Goal: Task Accomplishment & Management: Manage account settings

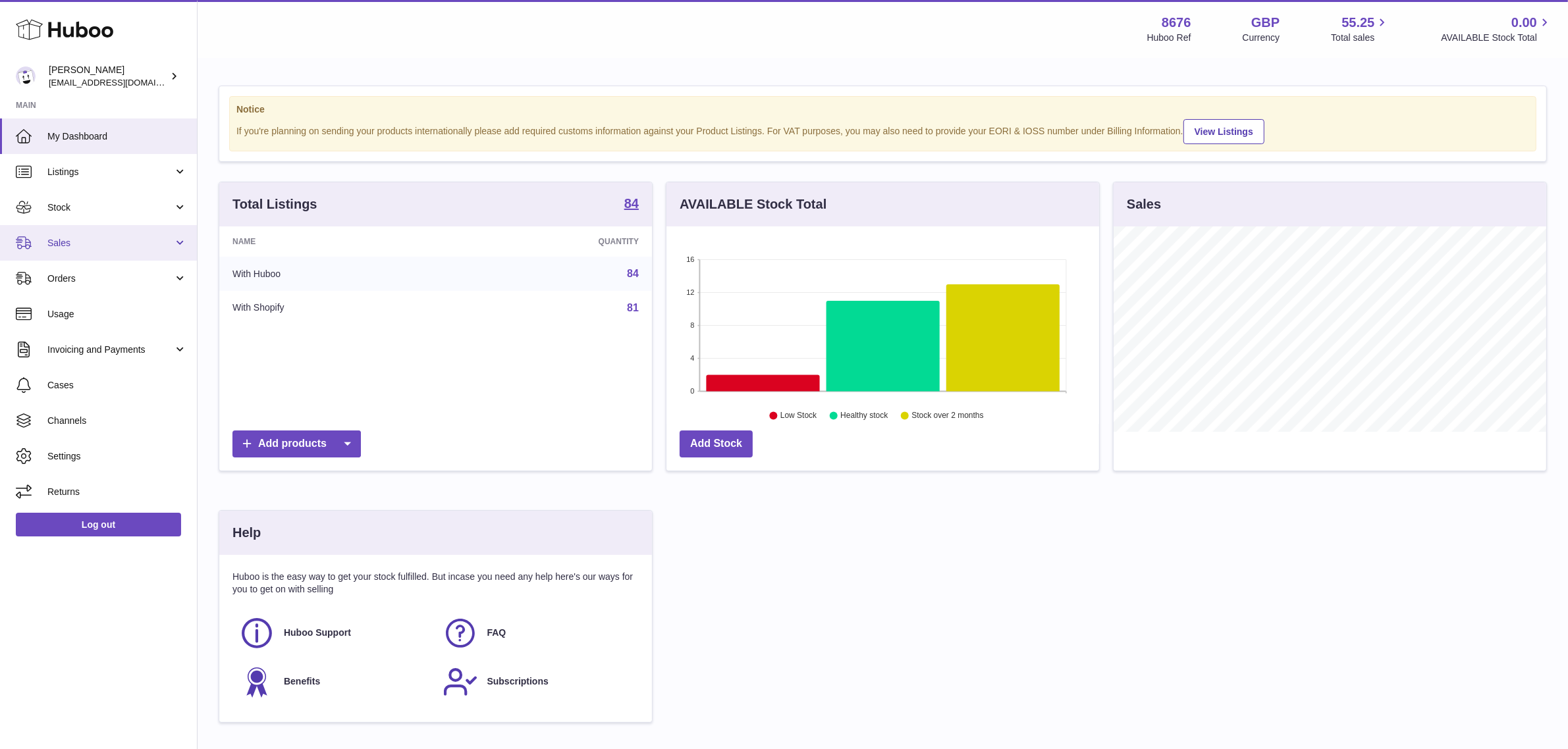
click at [57, 240] on span "Sales" at bounding box center [110, 243] width 126 height 12
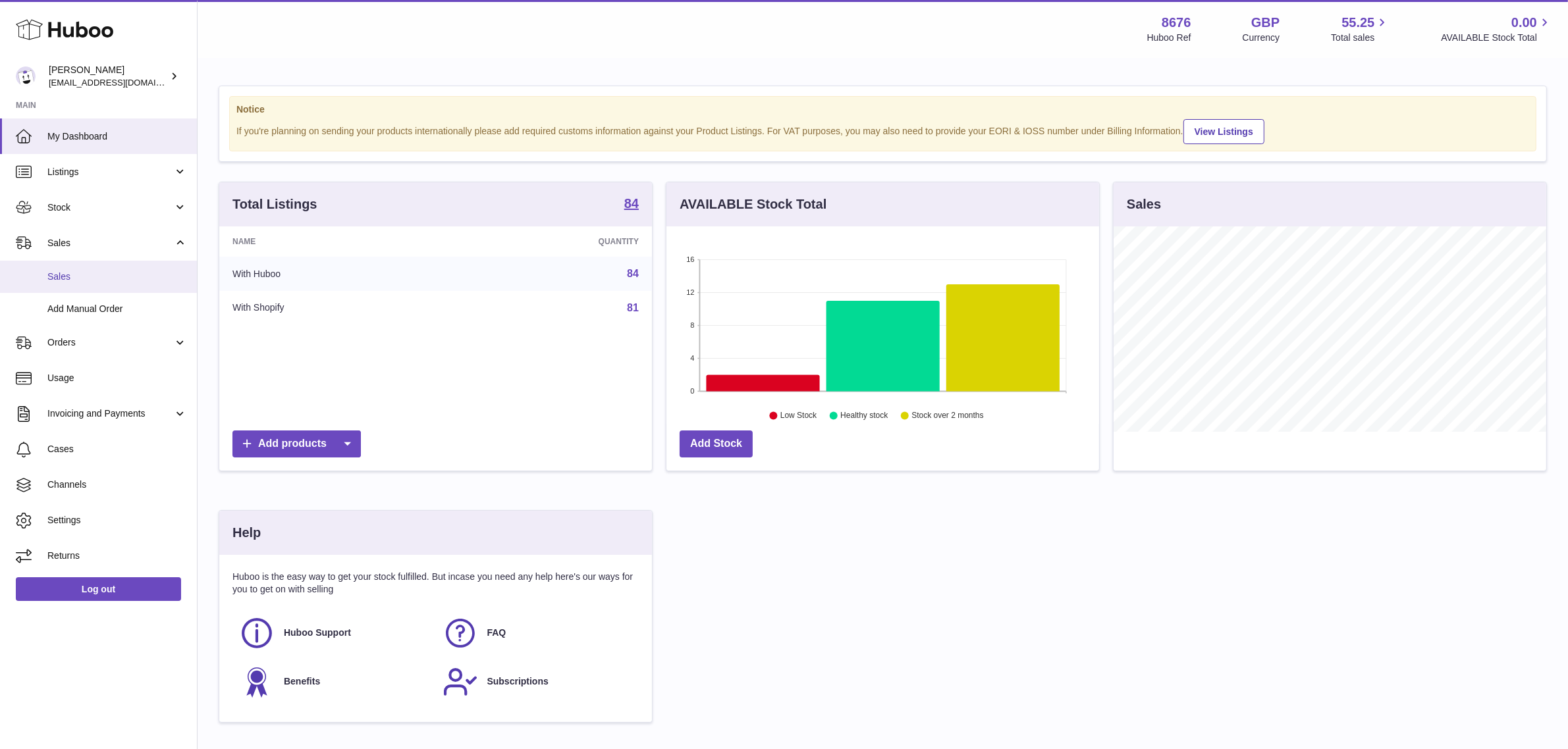
click at [71, 282] on span "Sales" at bounding box center [117, 277] width 140 height 12
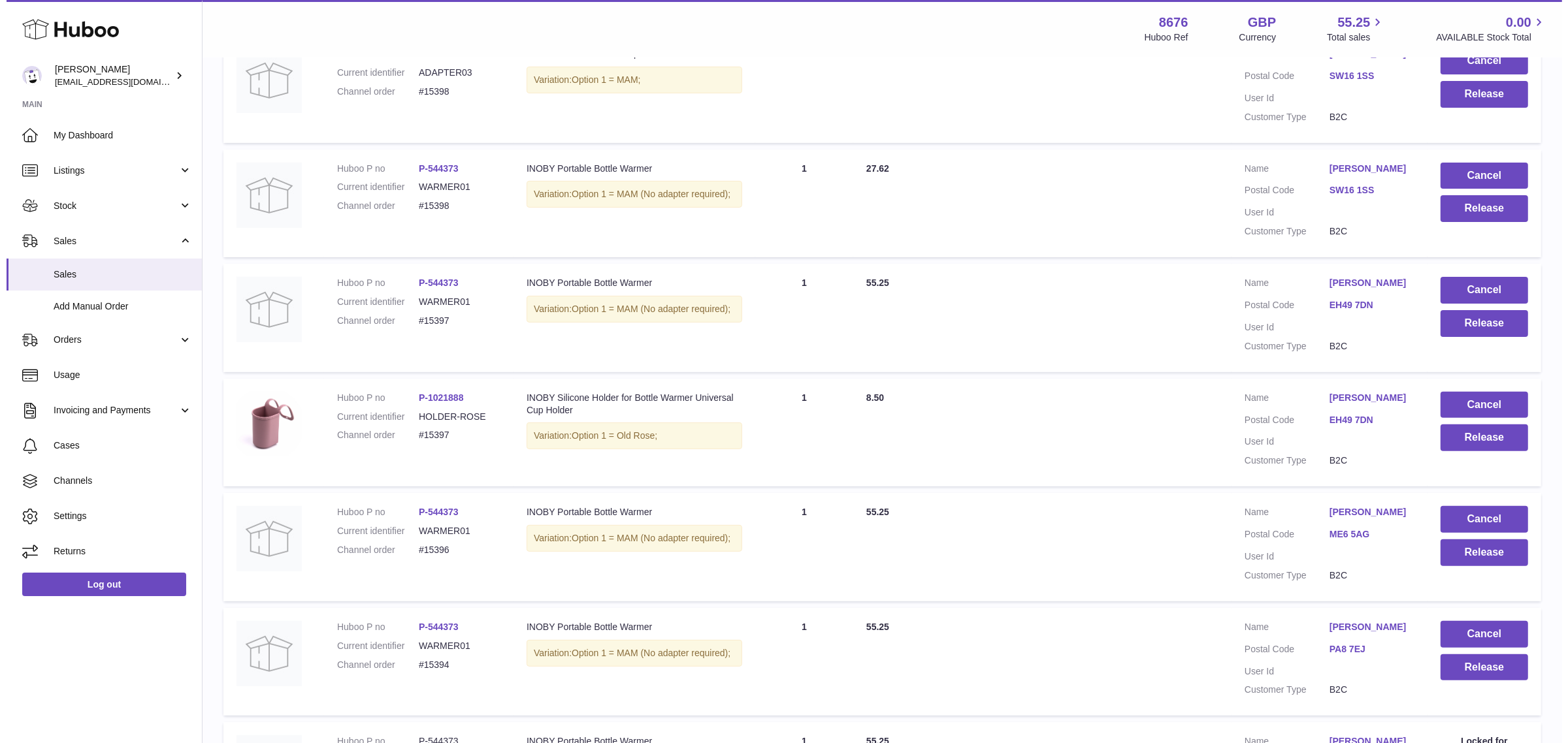
scroll to position [725, 0]
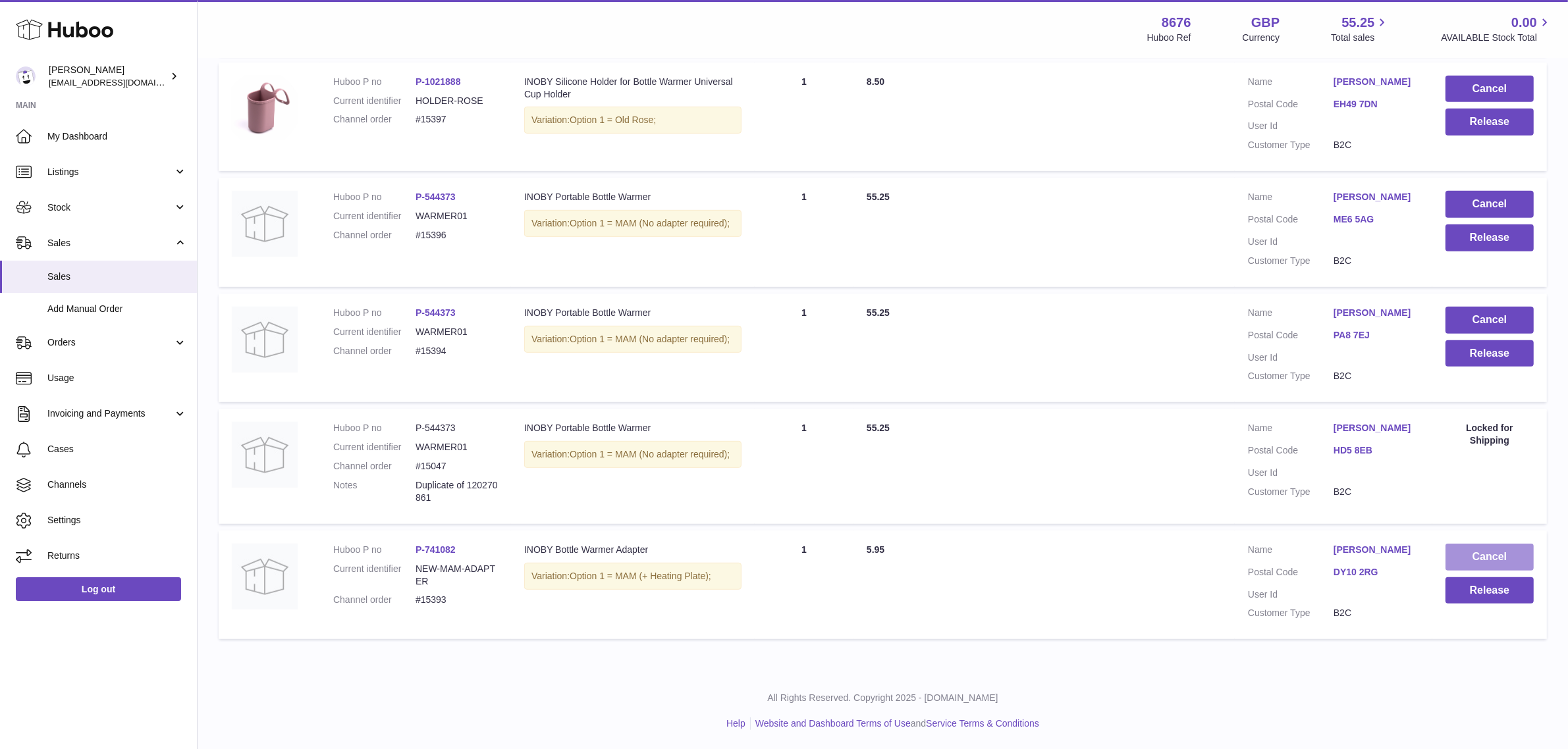
click at [1509, 562] on button "Cancel" at bounding box center [1490, 557] width 88 height 27
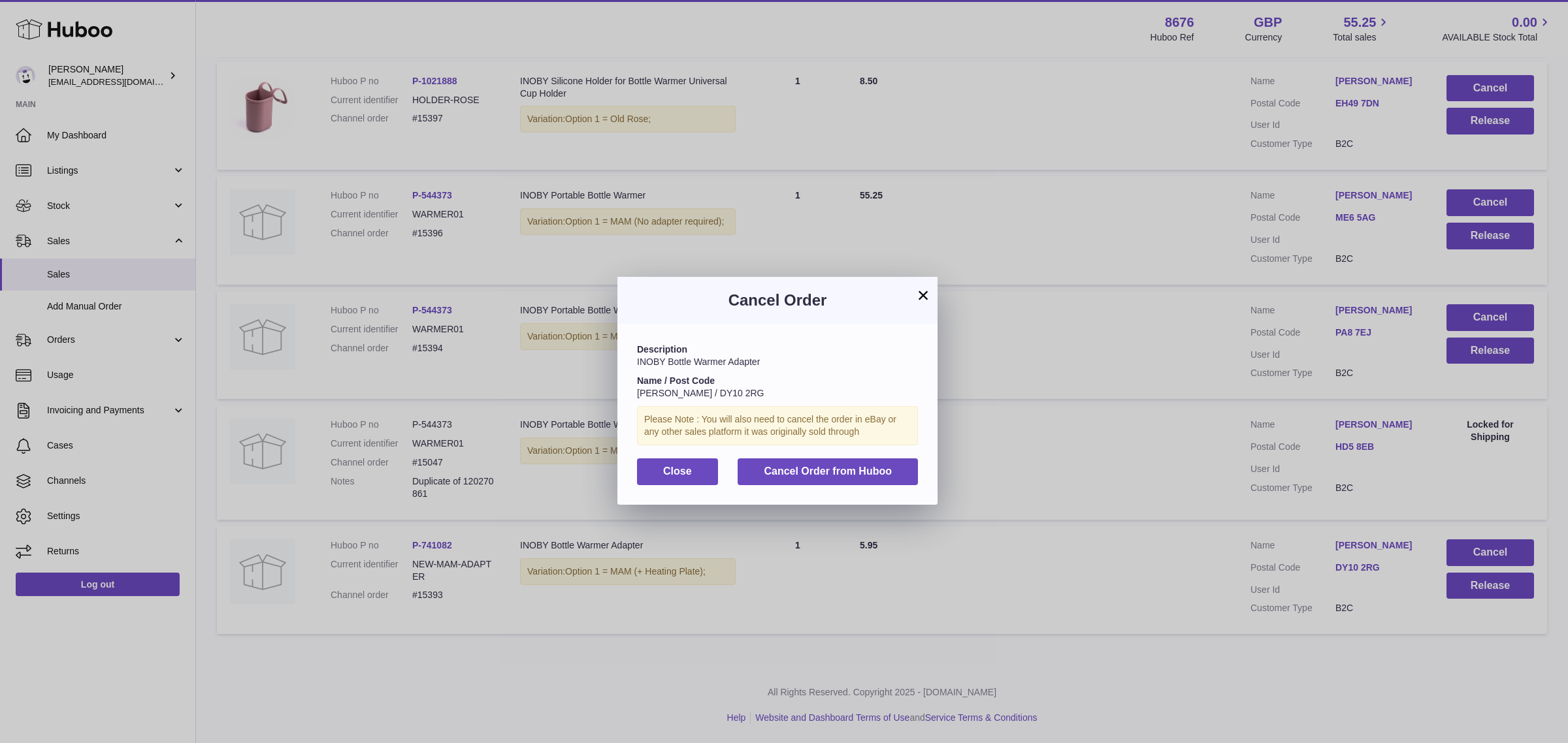
click at [921, 298] on button "×" at bounding box center [923, 295] width 15 height 15
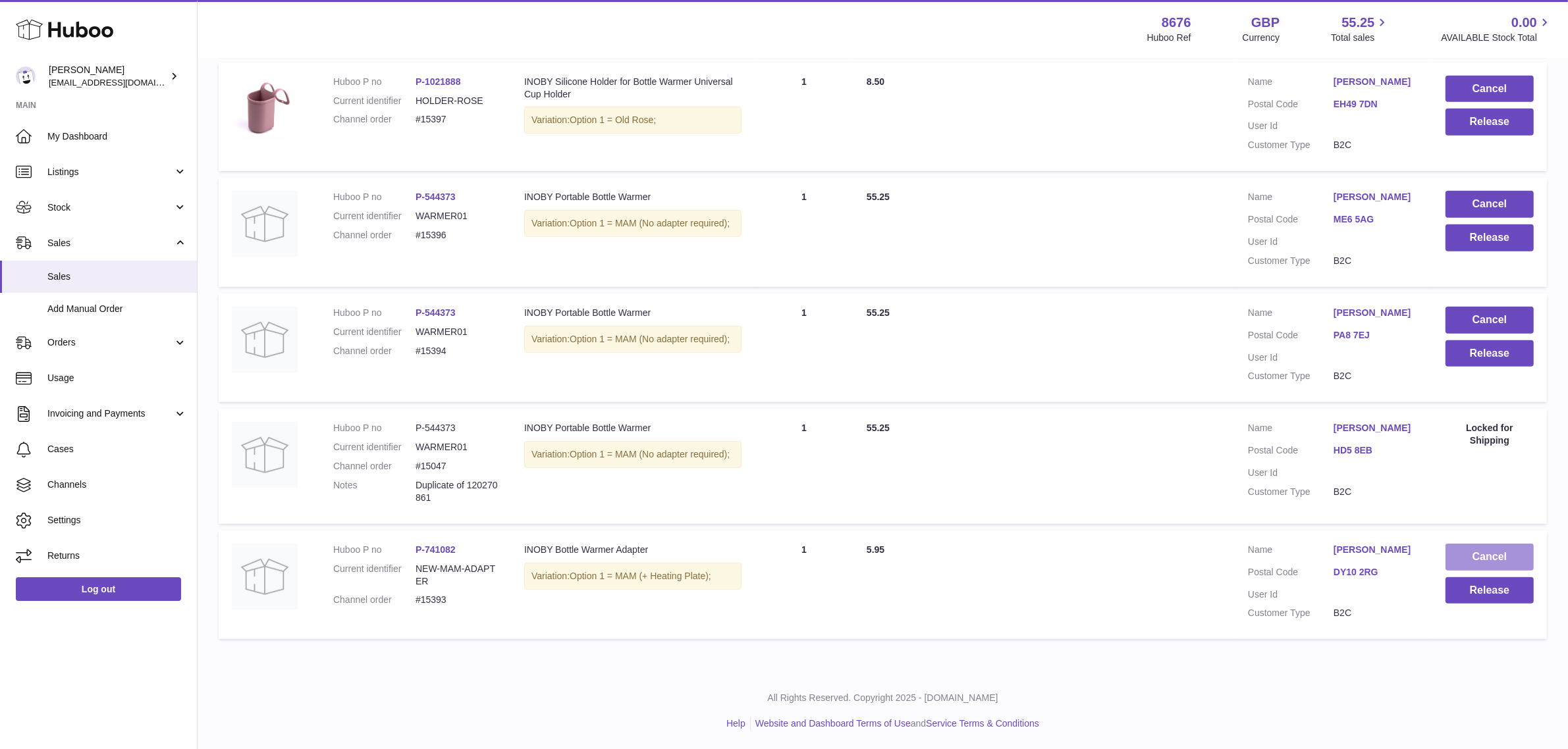
click at [1484, 557] on button "Cancel" at bounding box center [1490, 557] width 88 height 27
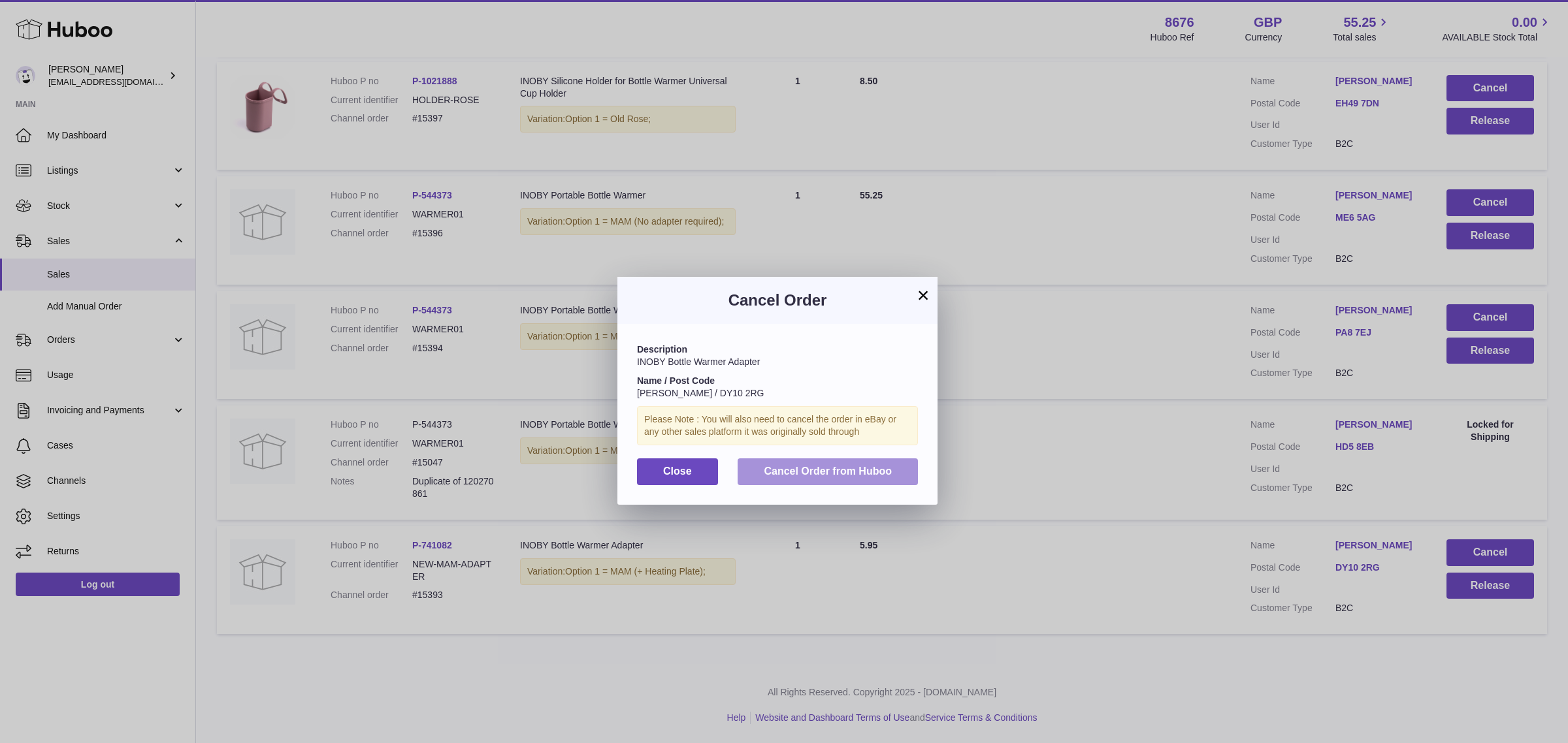
click at [862, 478] on button "Cancel Order from Huboo" at bounding box center [828, 472] width 180 height 27
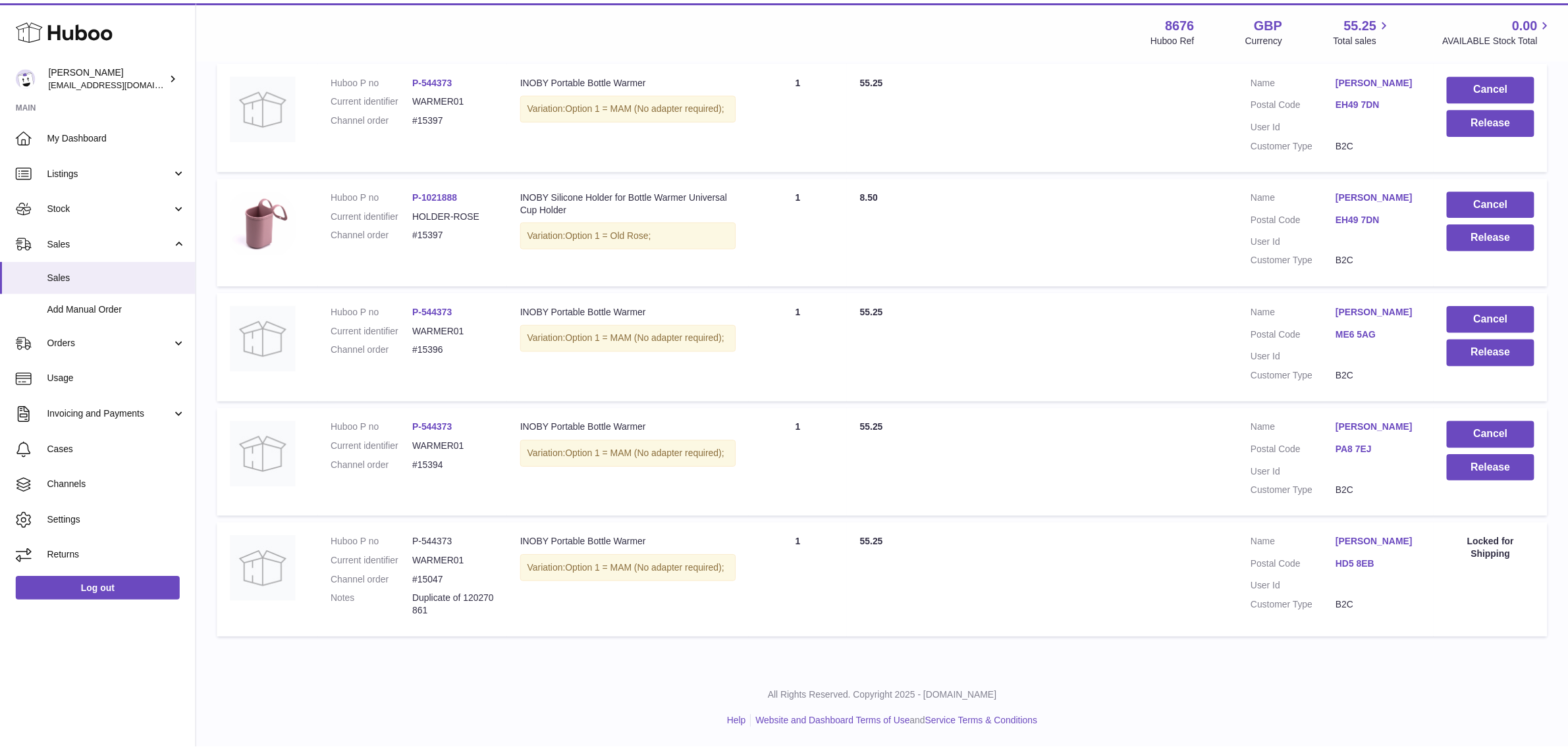
scroll to position [615, 0]
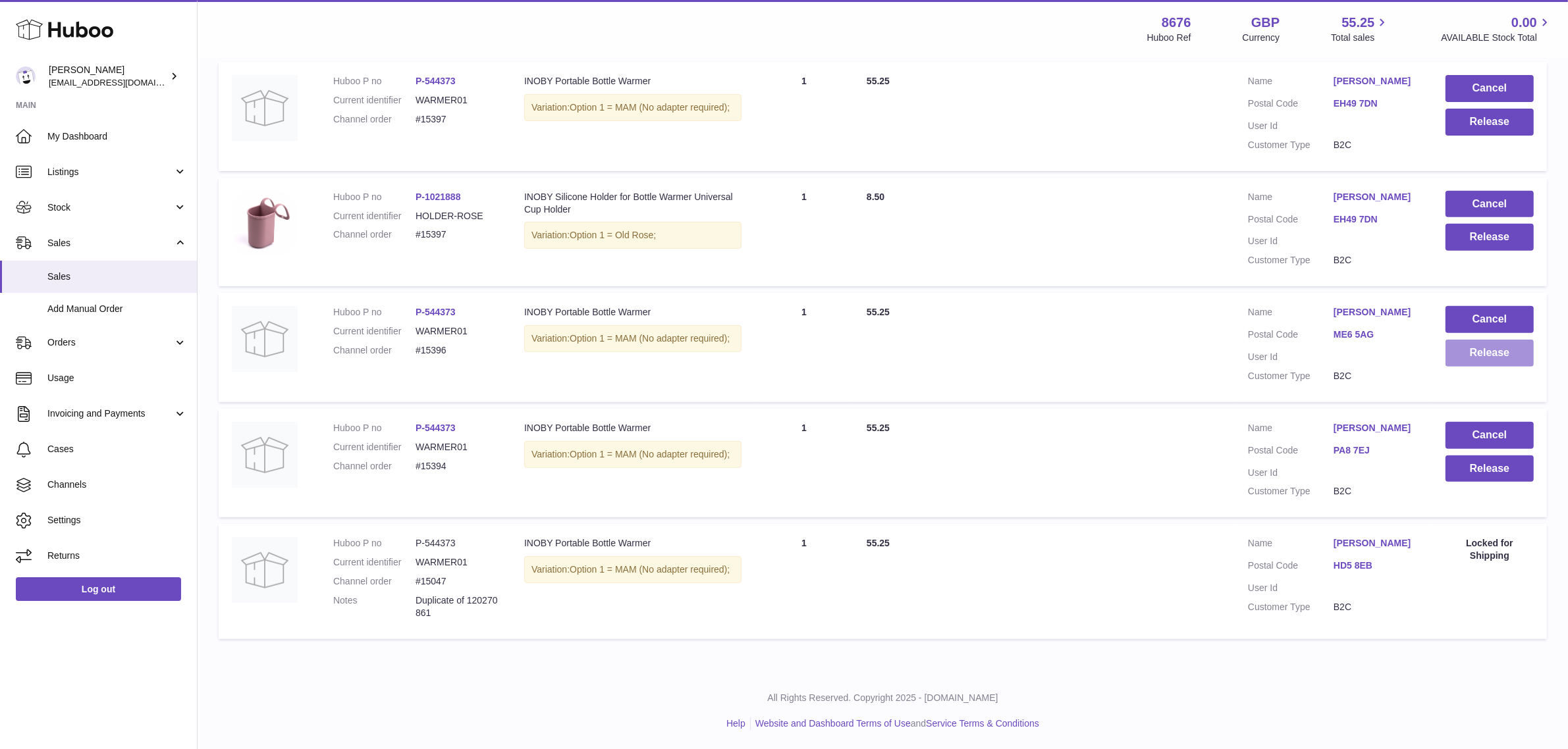
click at [1490, 344] on button "Release" at bounding box center [1490, 352] width 88 height 27
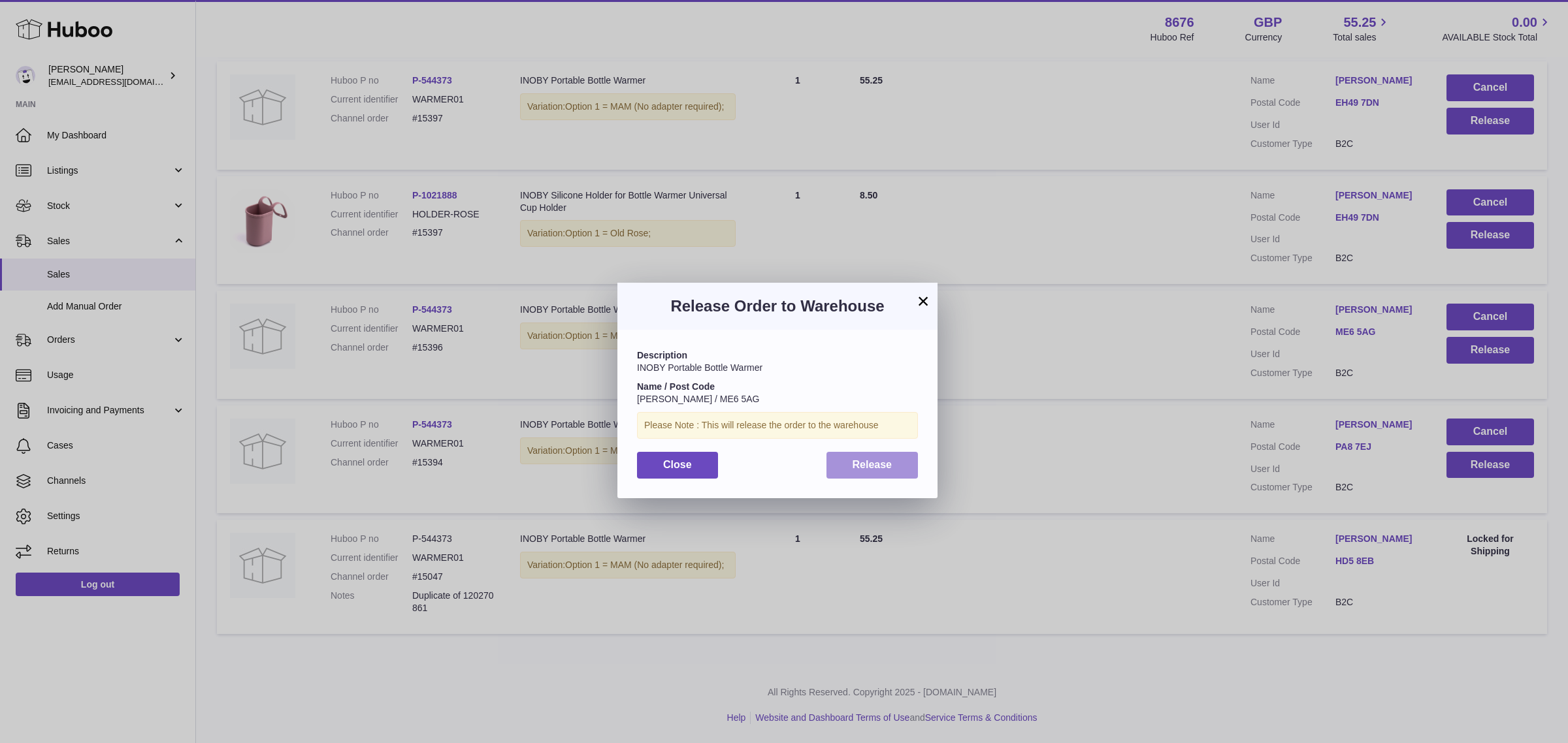
click at [839, 468] on button "Release" at bounding box center [872, 465] width 92 height 27
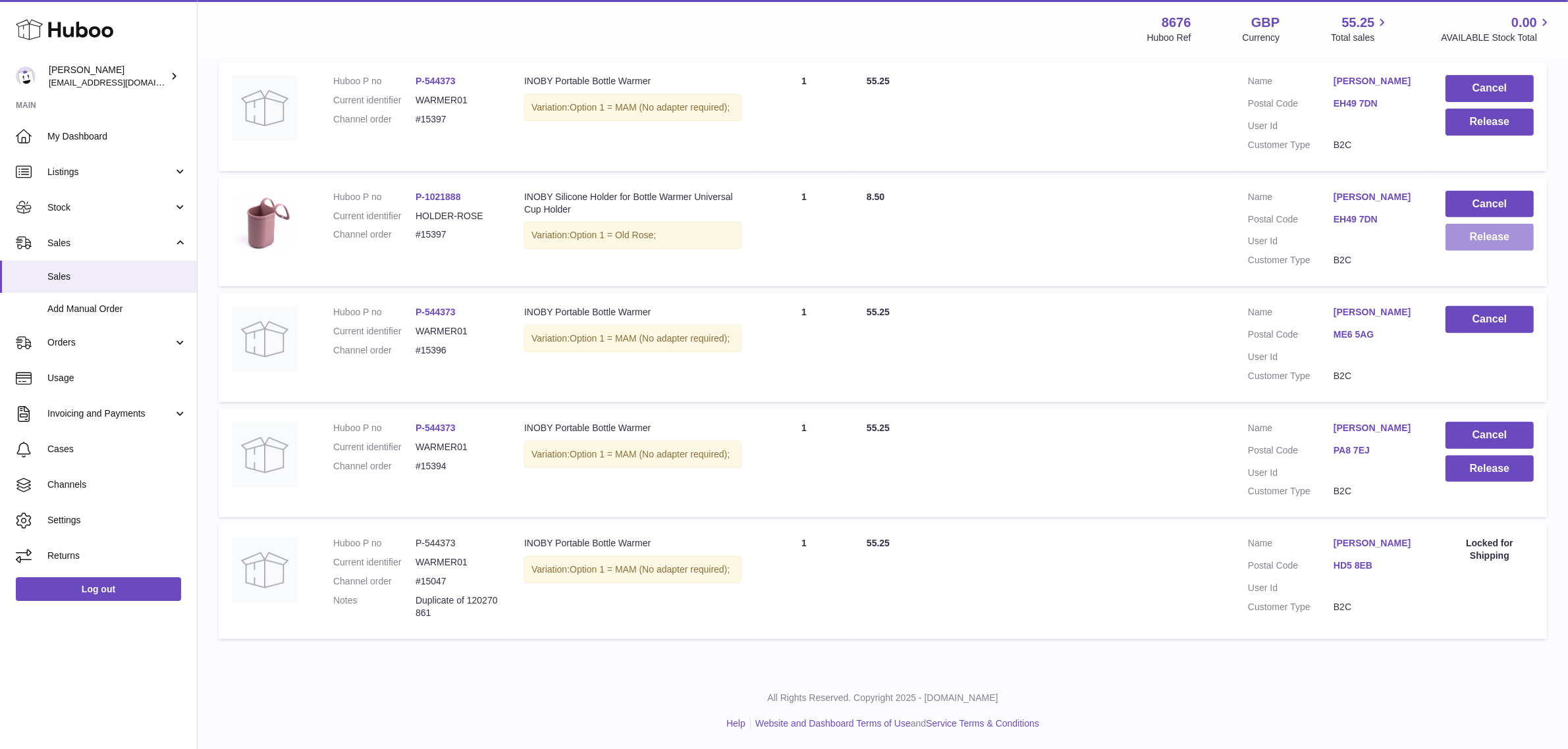
click at [1476, 247] on button "Release" at bounding box center [1490, 237] width 88 height 27
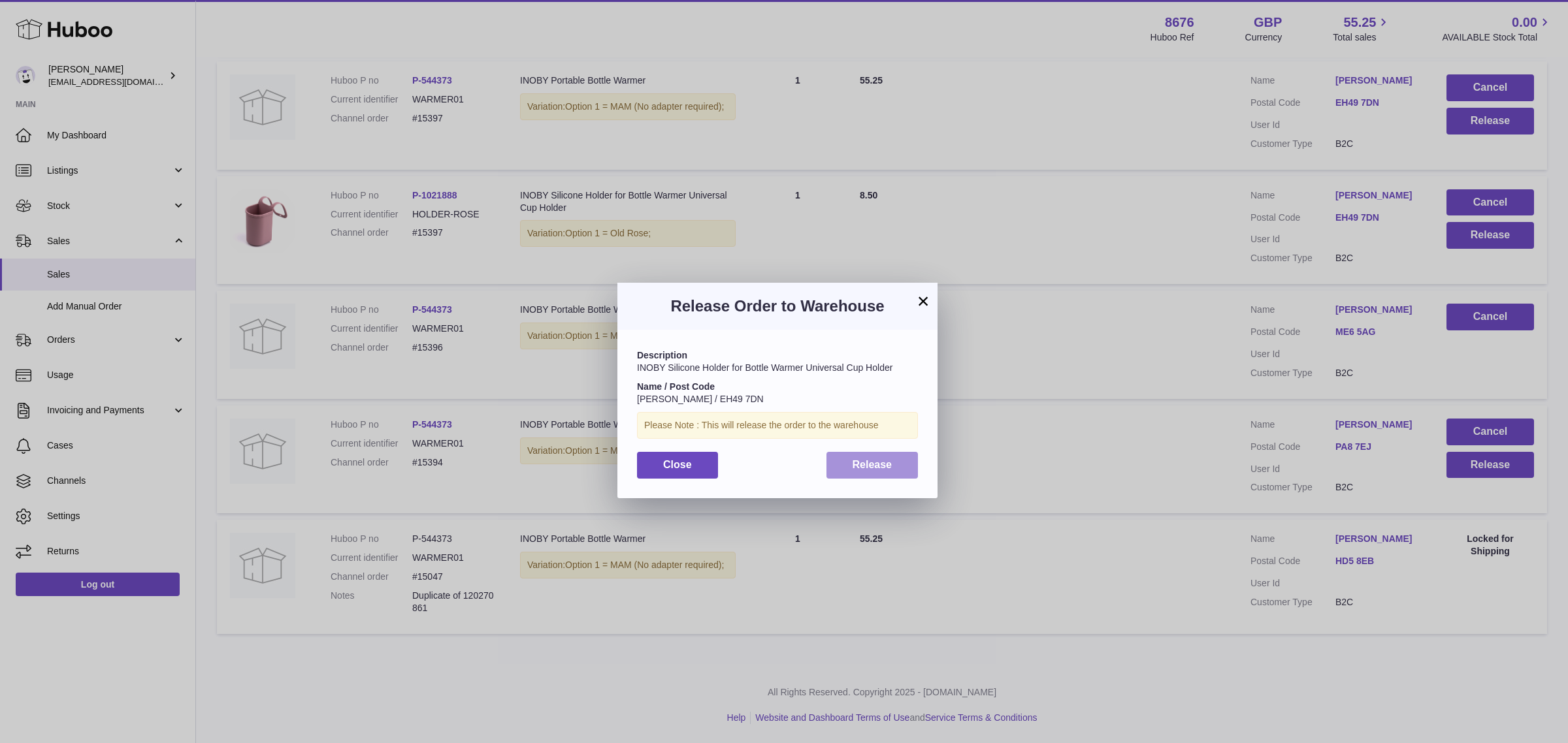
click at [878, 461] on span "Release" at bounding box center [872, 465] width 40 height 11
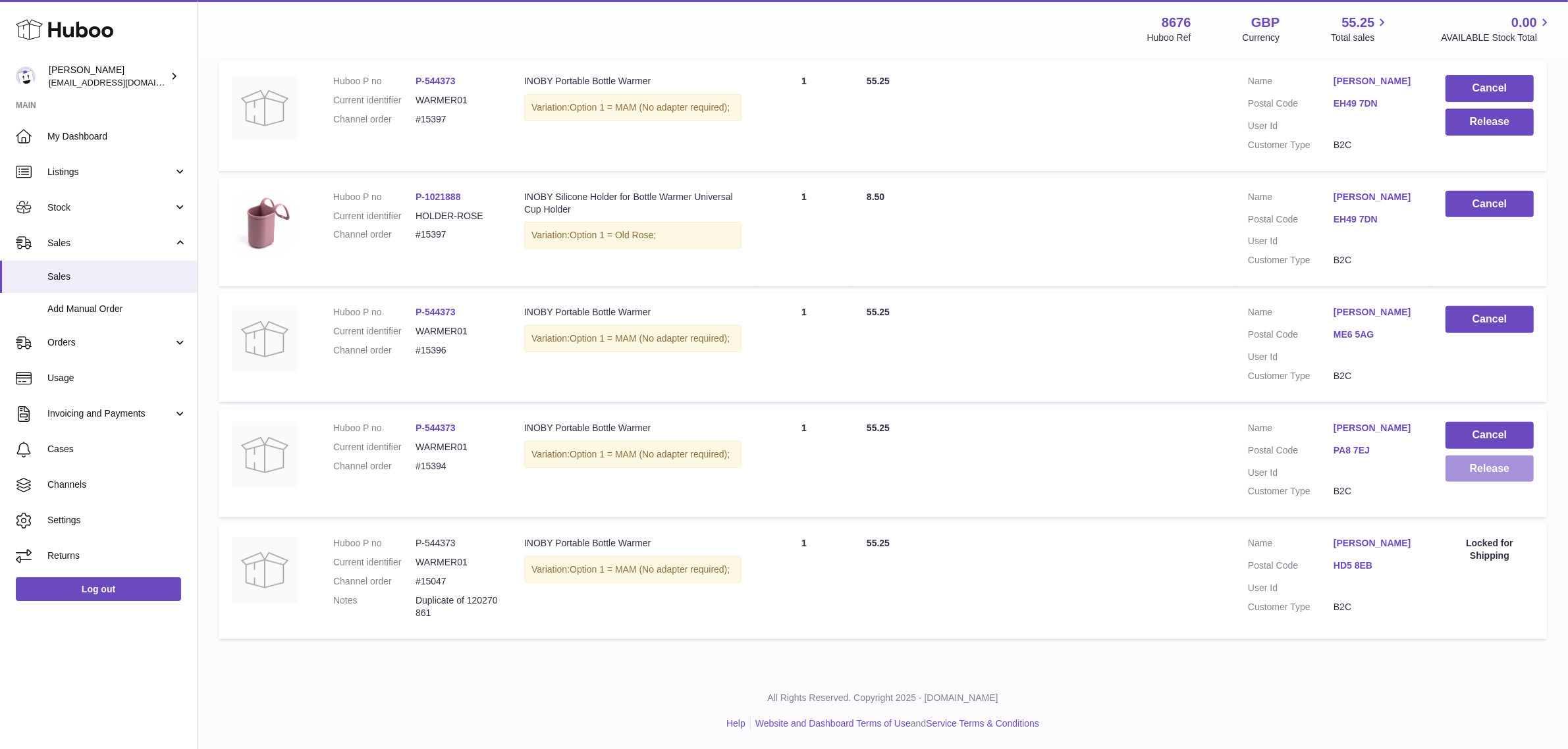
click at [1461, 473] on button "Release" at bounding box center [1490, 468] width 88 height 27
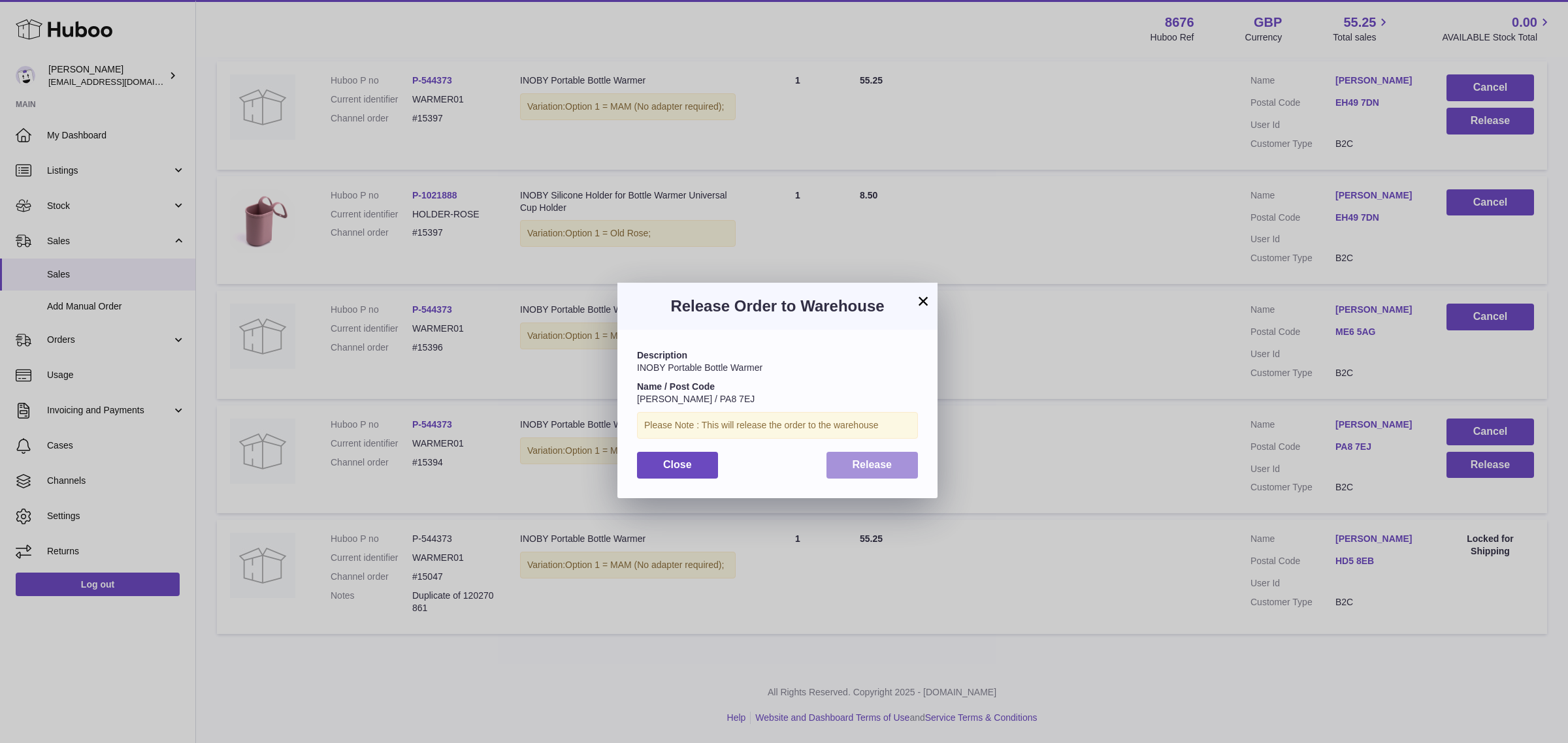
click at [866, 454] on button "Release" at bounding box center [872, 465] width 92 height 27
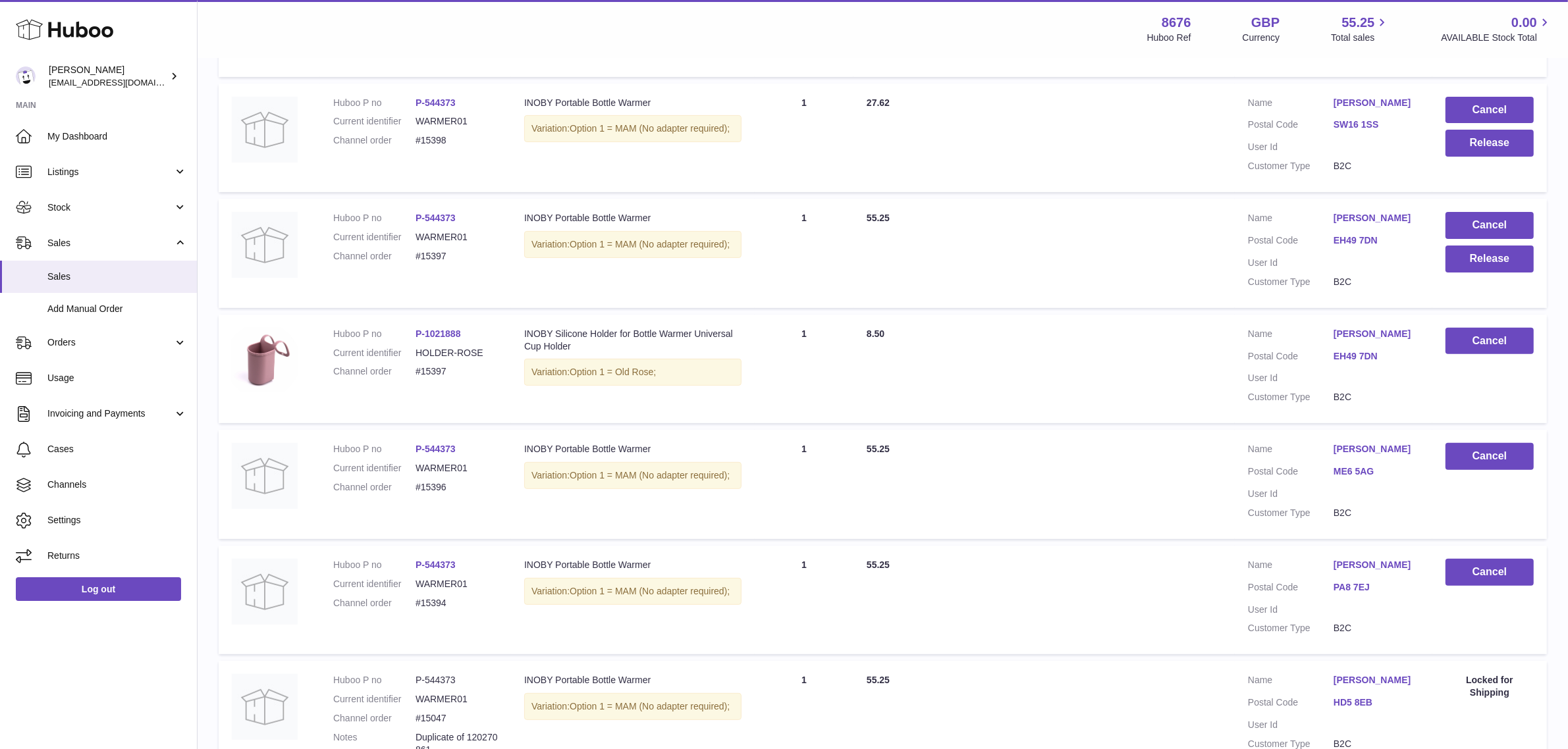
scroll to position [451, 0]
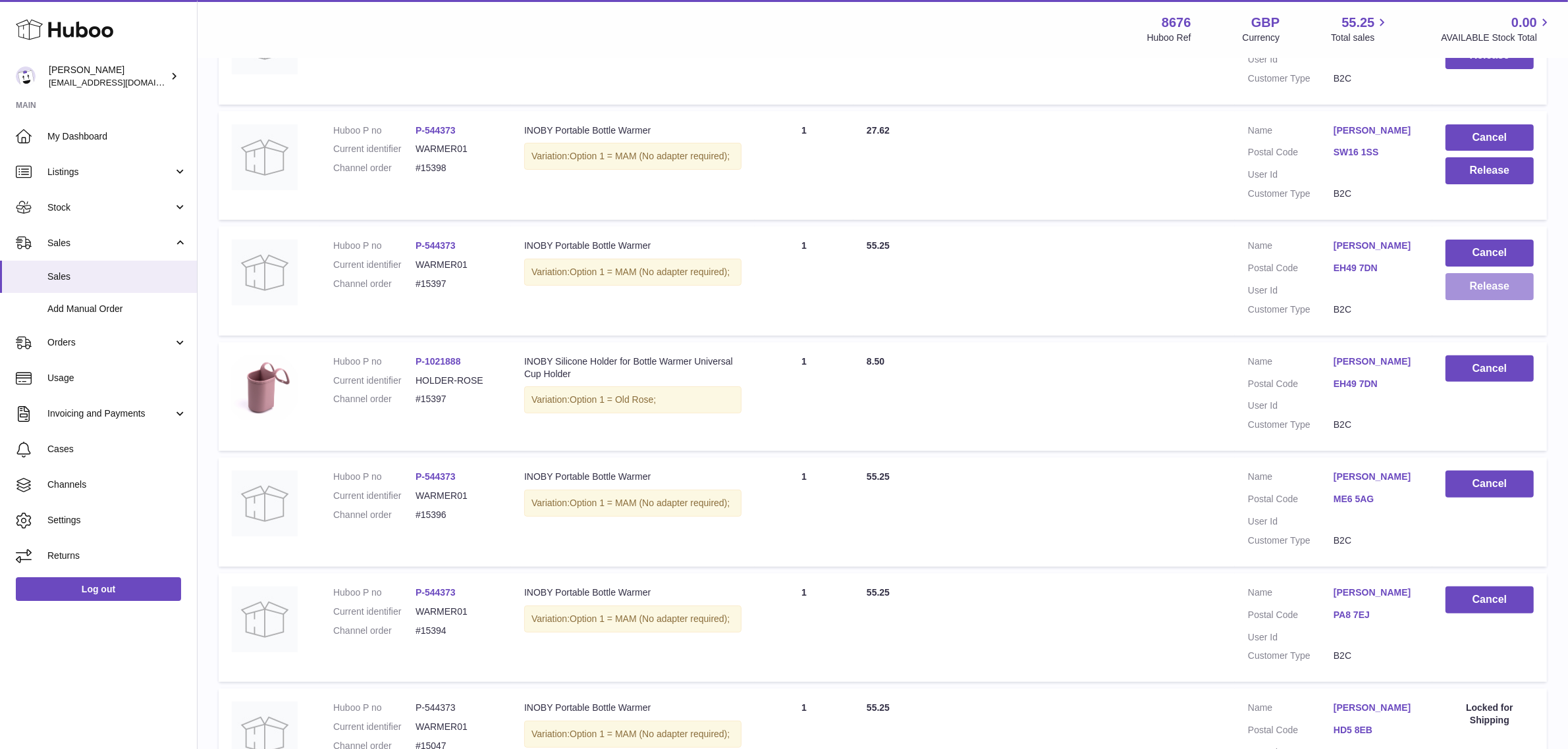
click at [1515, 287] on button "Release" at bounding box center [1490, 286] width 88 height 27
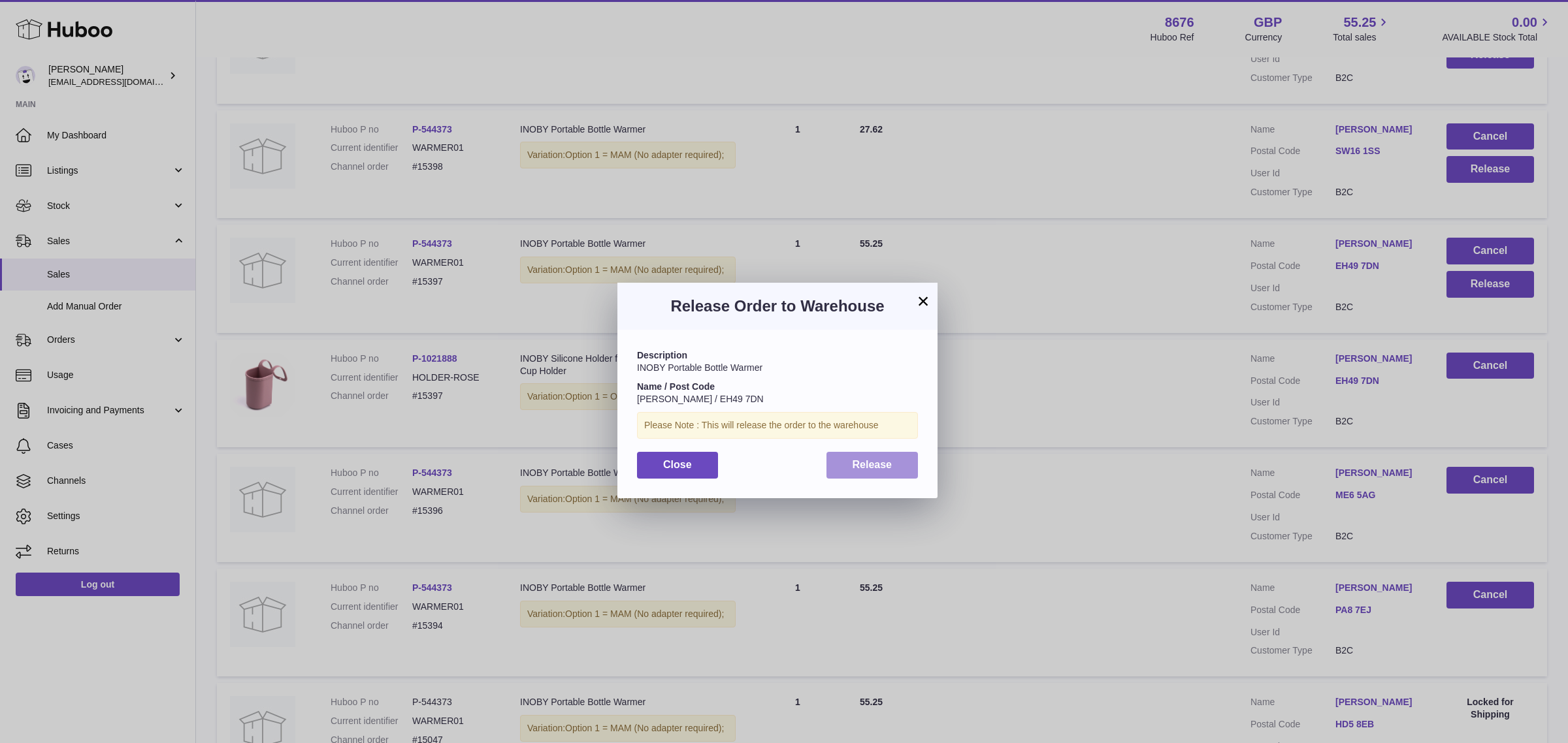
click at [857, 456] on button "Release" at bounding box center [872, 465] width 92 height 27
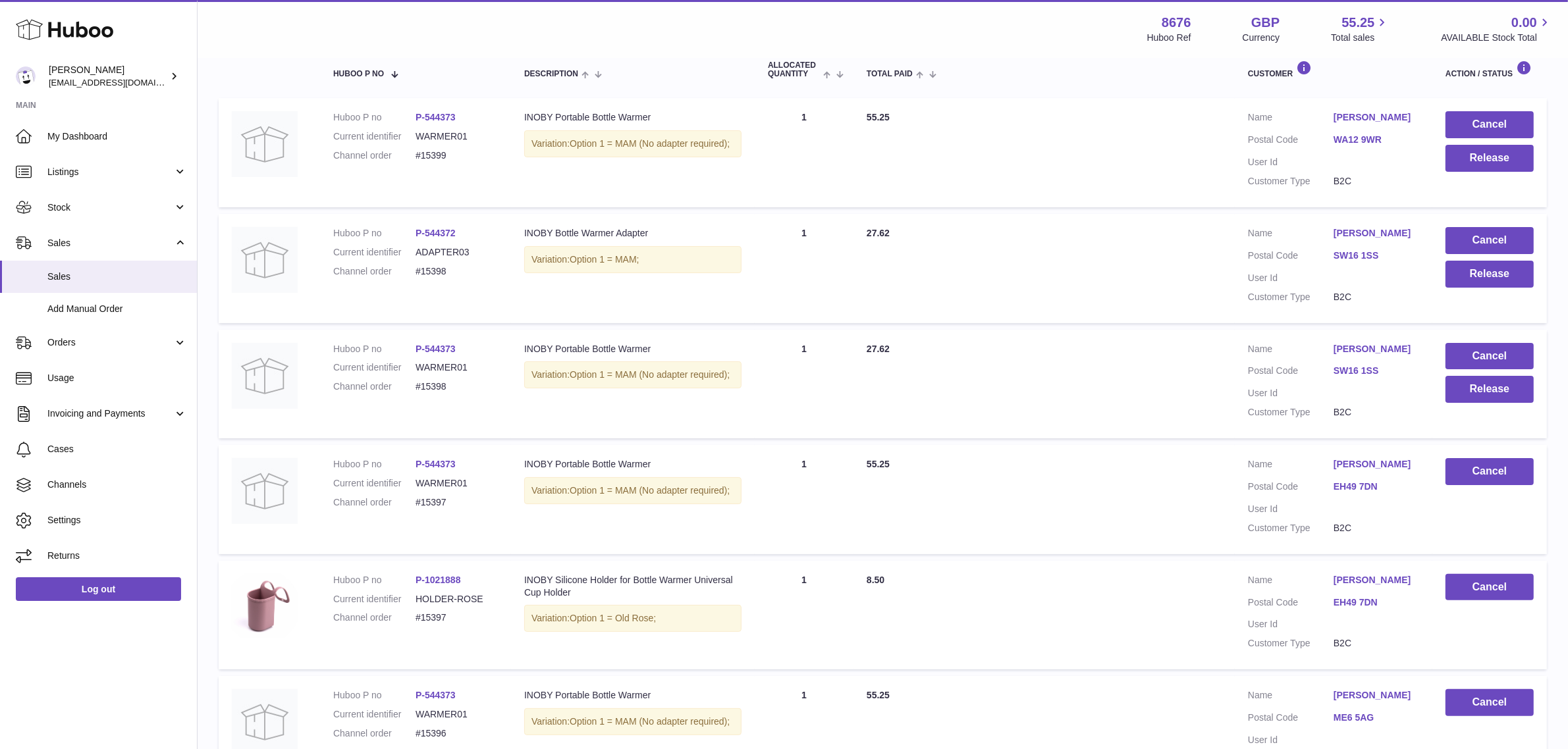
scroll to position [204, 0]
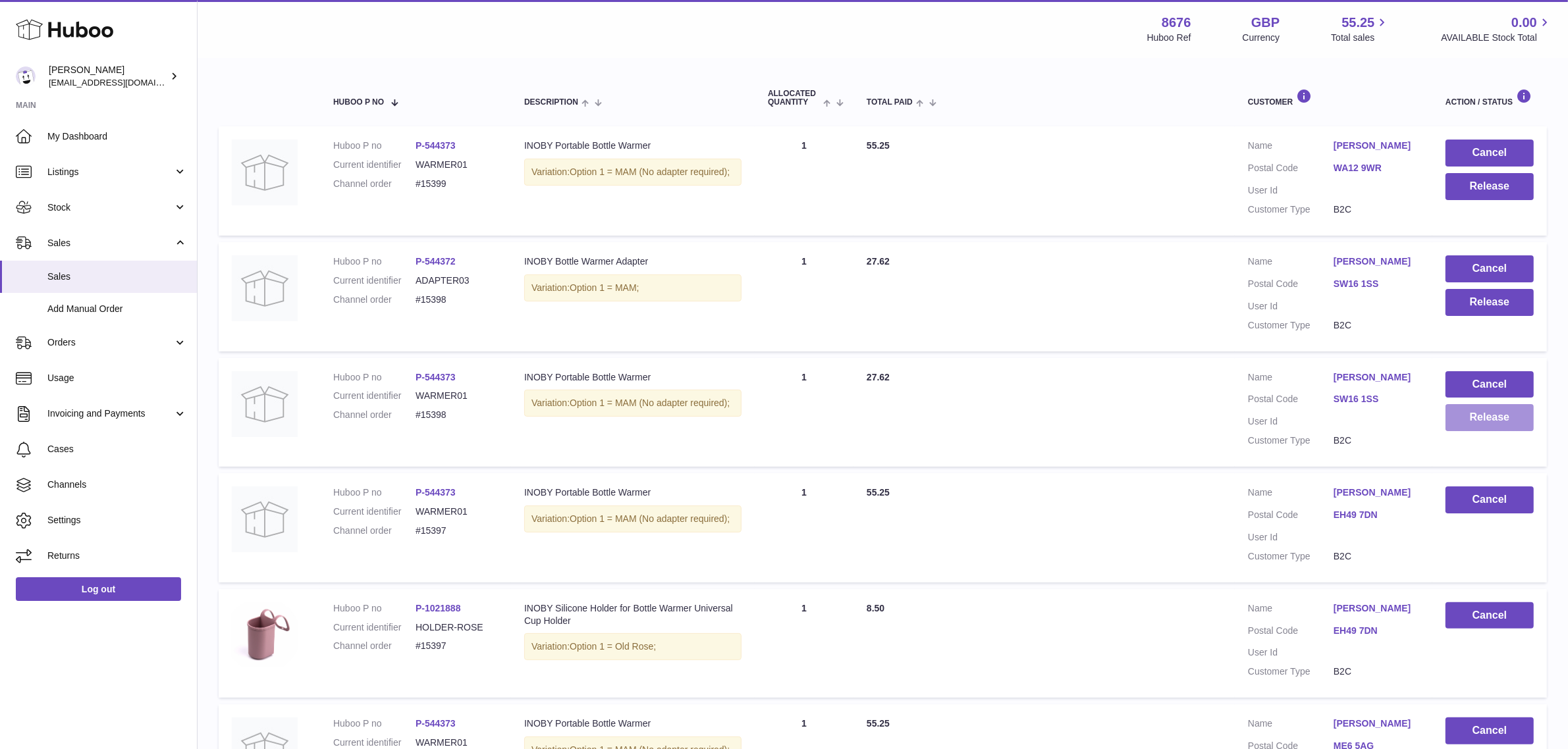
click at [1477, 420] on button "Release" at bounding box center [1490, 417] width 88 height 27
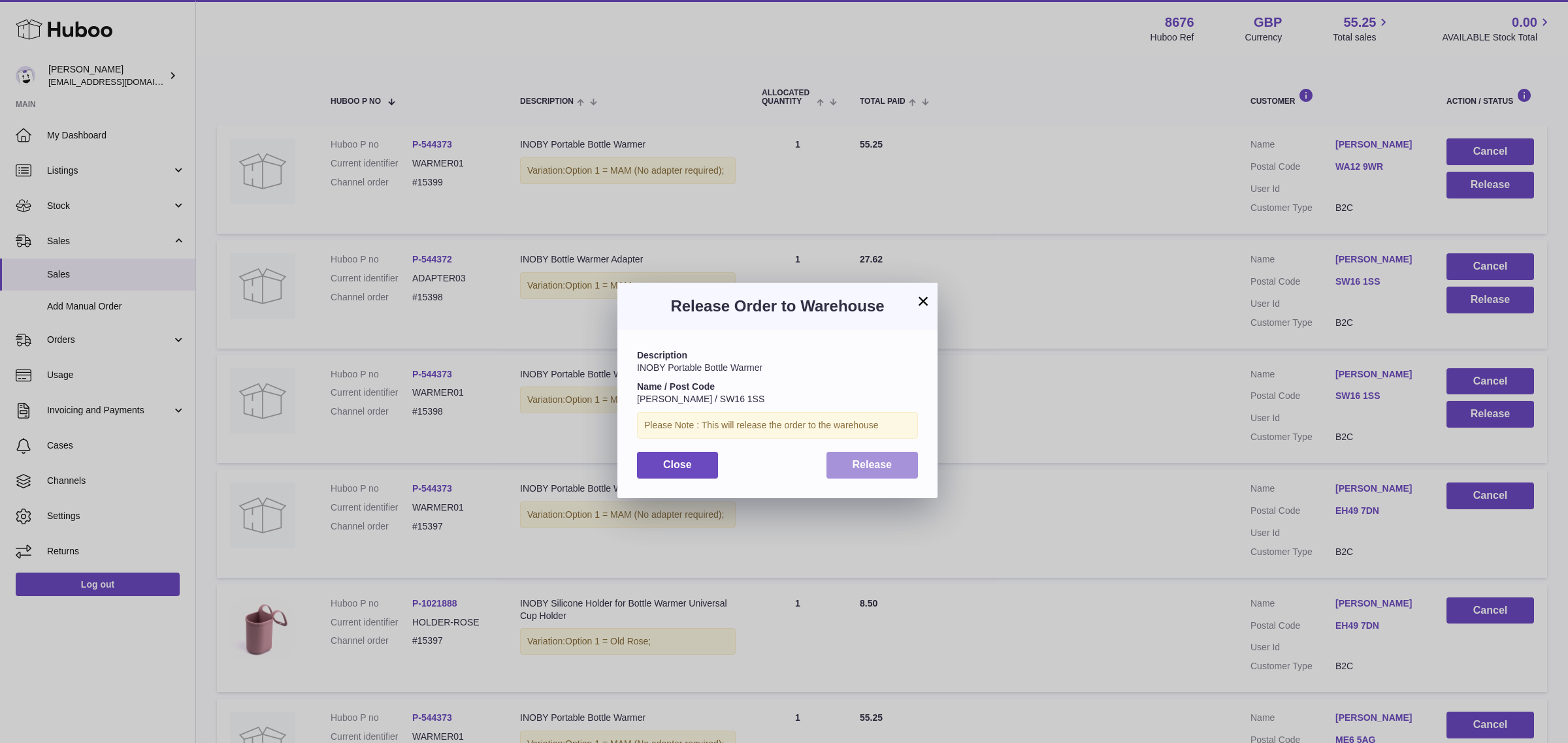
click at [909, 456] on button "Release" at bounding box center [872, 465] width 92 height 27
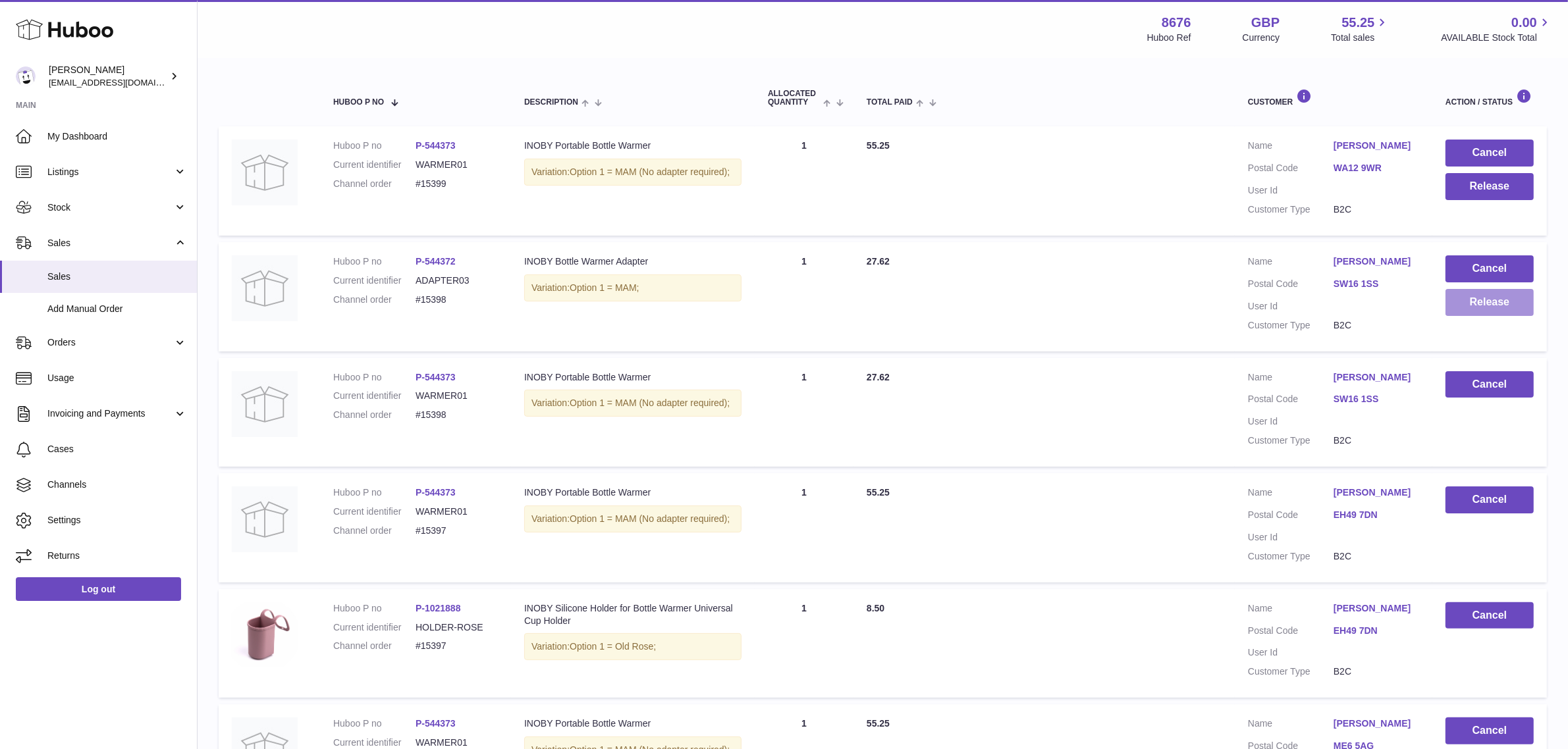
click at [1479, 310] on button "Release" at bounding box center [1490, 302] width 88 height 27
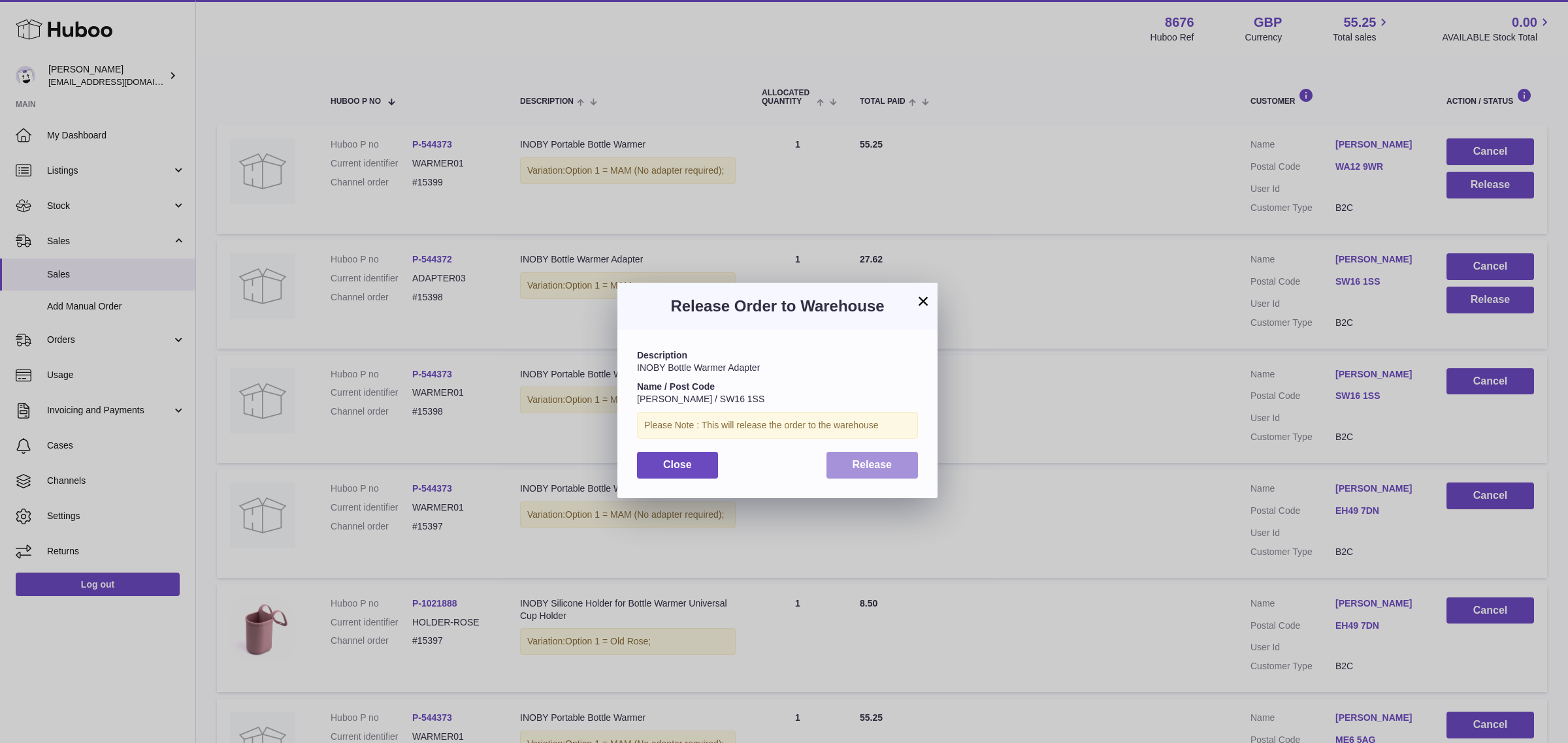
click at [887, 455] on button "Release" at bounding box center [872, 465] width 92 height 27
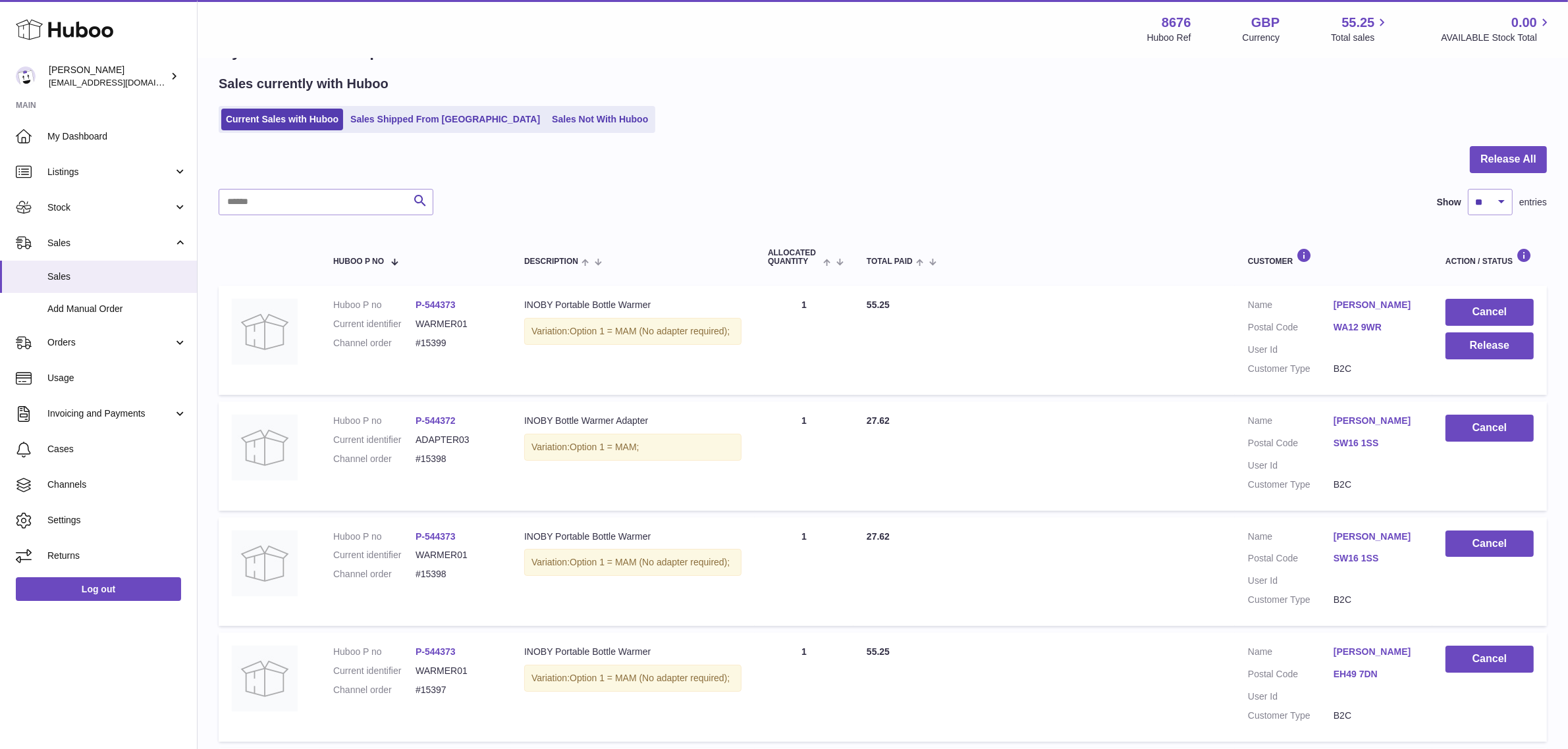
scroll to position [39, 0]
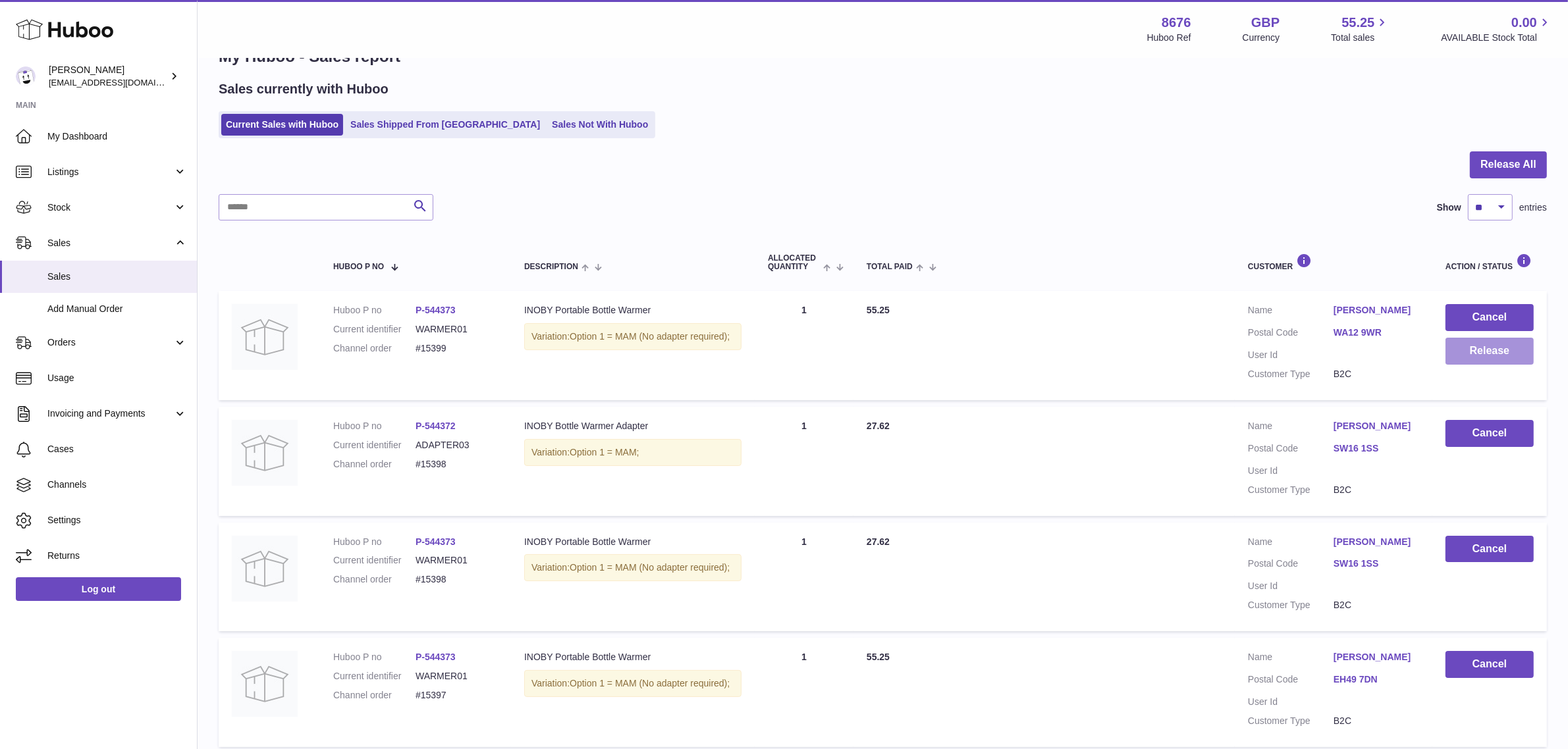
click at [1491, 349] on button "Release" at bounding box center [1490, 351] width 88 height 27
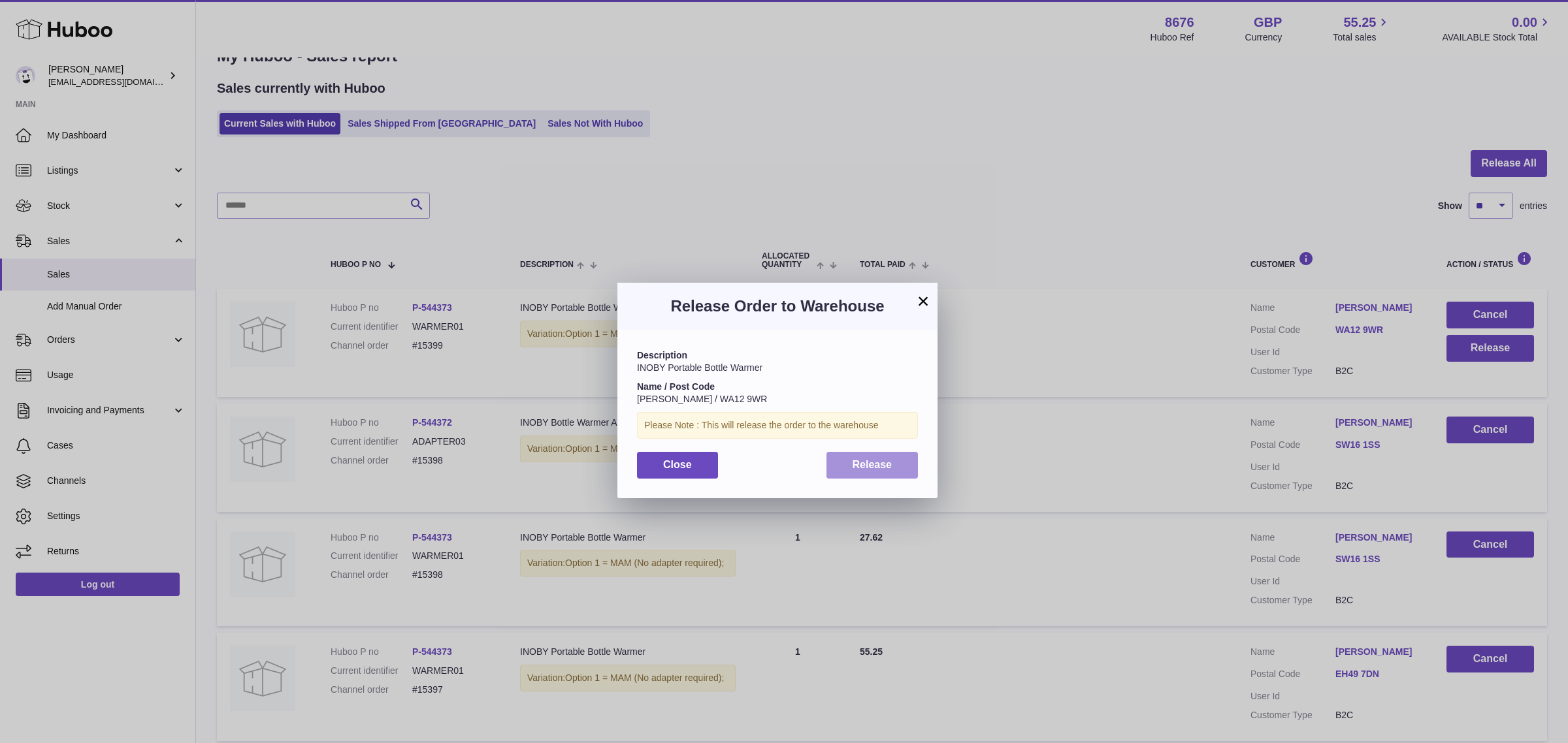
click at [890, 462] on span "Release" at bounding box center [872, 465] width 40 height 11
